Goal: Task Accomplishment & Management: Manage account settings

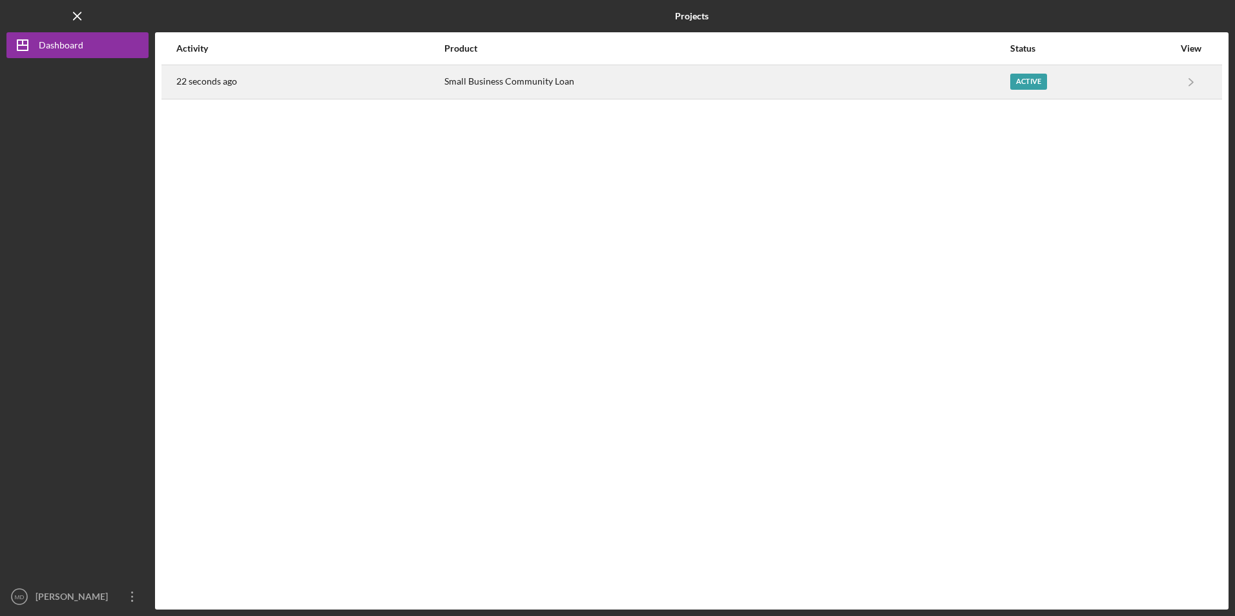
click at [395, 79] on div "22 seconds ago" at bounding box center [309, 82] width 267 height 32
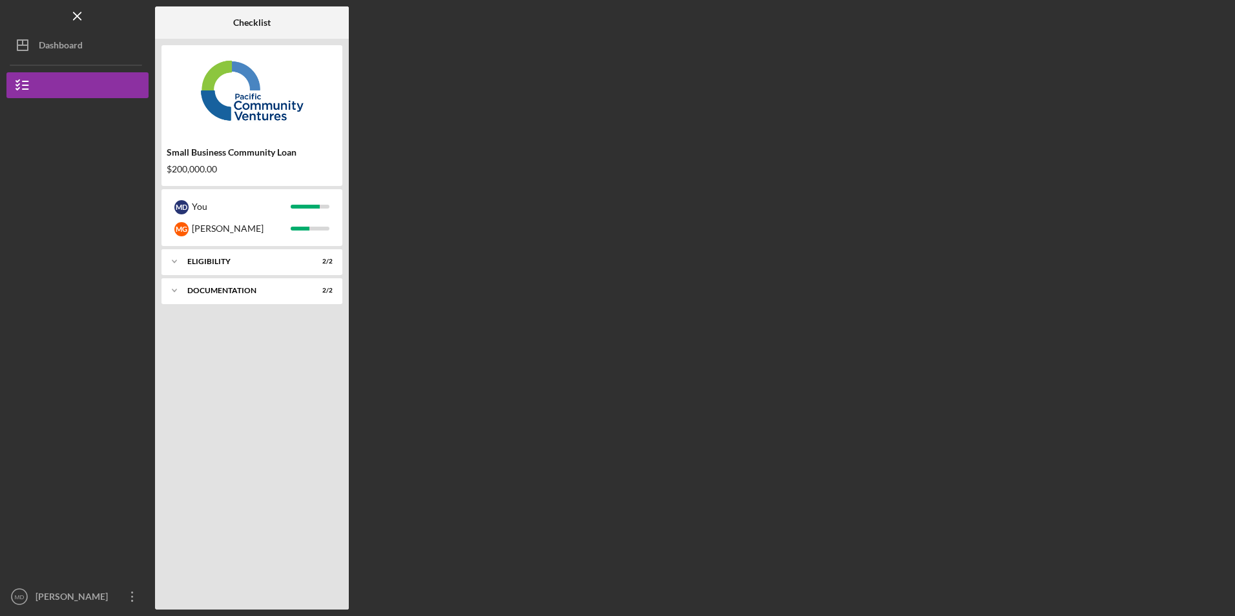
click at [234, 246] on div "M D You M G [PERSON_NAME]" at bounding box center [251, 217] width 181 height 57
click at [225, 263] on div "Eligibility" at bounding box center [256, 262] width 139 height 8
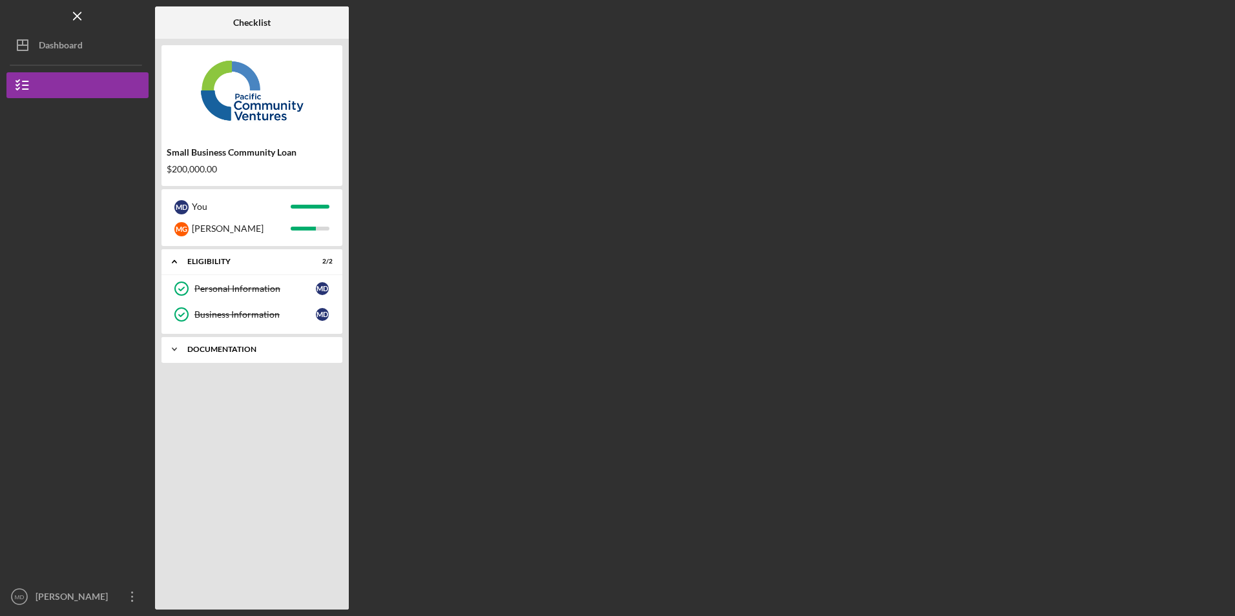
click at [232, 347] on div "Documentation" at bounding box center [256, 349] width 139 height 8
drag, startPoint x: 129, startPoint y: 599, endPoint x: 129, endPoint y: 580, distance: 19.4
click at [129, 598] on icon "Icon/Overflow" at bounding box center [132, 597] width 32 height 32
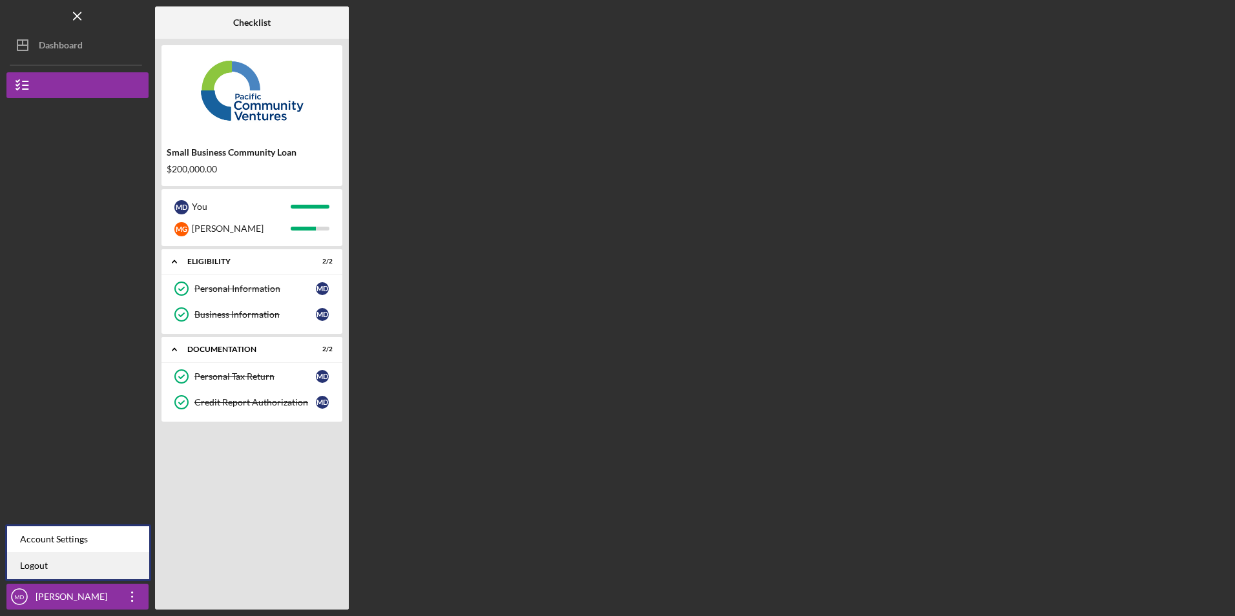
click at [115, 559] on link "Logout" at bounding box center [78, 566] width 142 height 26
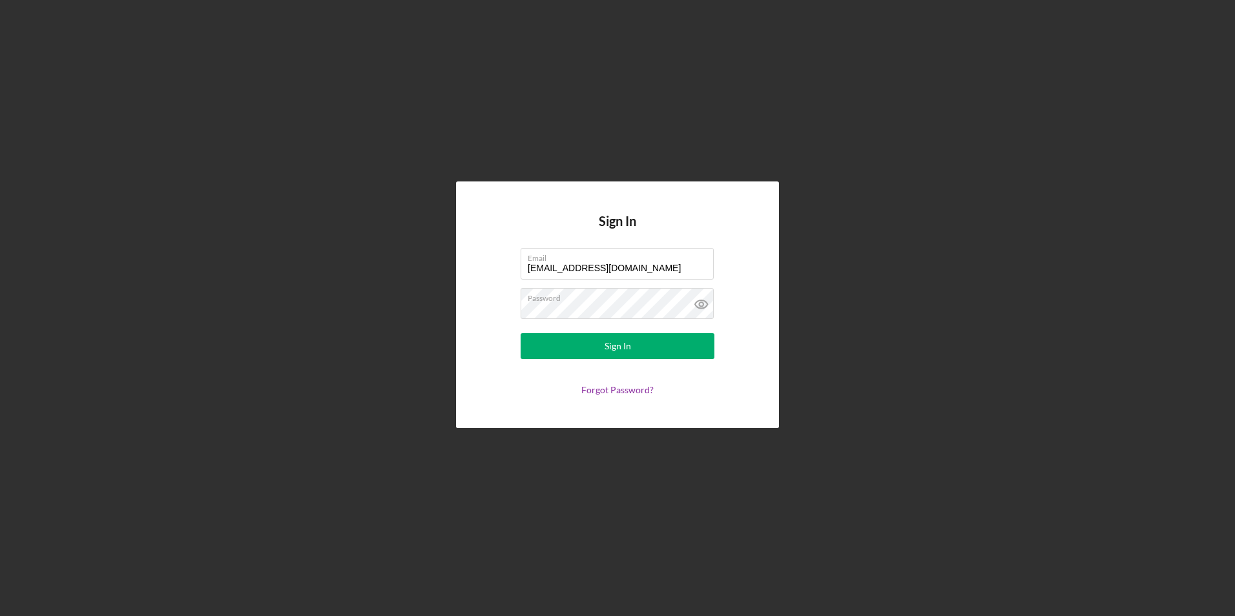
drag, startPoint x: 646, startPoint y: 267, endPoint x: 501, endPoint y: 266, distance: 145.3
click at [501, 266] on form "Email [EMAIL_ADDRESS][DOMAIN_NAME] Password Sign In Forgot Password?" at bounding box center [617, 321] width 258 height 147
type input "[EMAIL_ADDRESS][DOMAIN_NAME]"
click at [574, 351] on button "Sign In" at bounding box center [617, 346] width 194 height 26
